Goal: Information Seeking & Learning: Learn about a topic

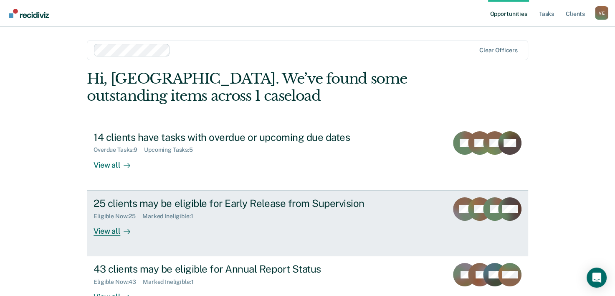
click at [268, 205] on div "25 clients may be eligible for Early Release from Supervision" at bounding box center [240, 203] width 293 height 12
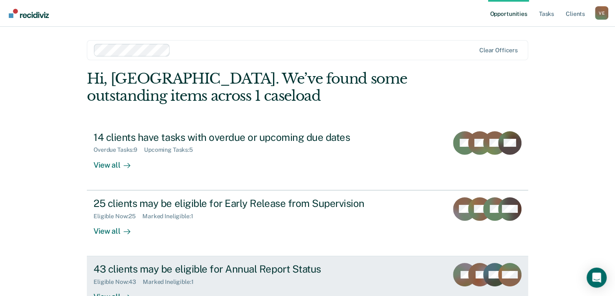
click at [213, 272] on div "43 clients may be eligible for Annual Report Status" at bounding box center [240, 269] width 293 height 12
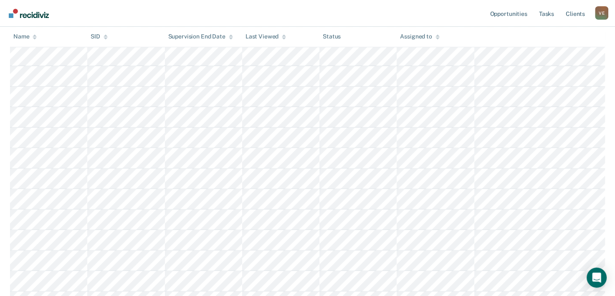
scroll to position [267, 0]
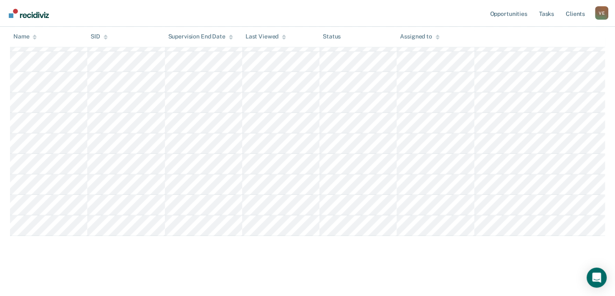
scroll to position [1000, 0]
